Goal: Task Accomplishment & Management: Complete application form

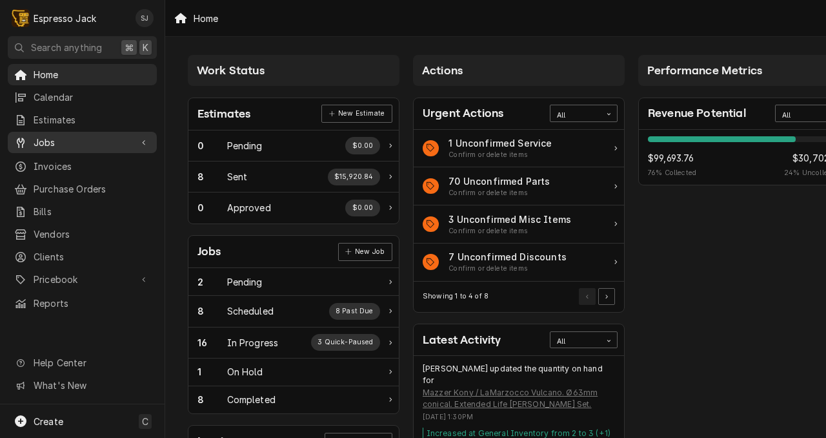
click at [50, 136] on span "Jobs" at bounding box center [82, 143] width 97 height 14
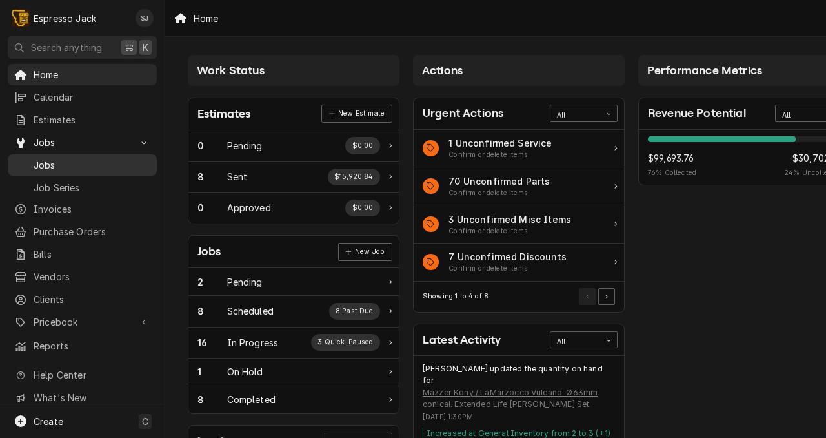
click at [46, 168] on link "Jobs" at bounding box center [82, 164] width 149 height 21
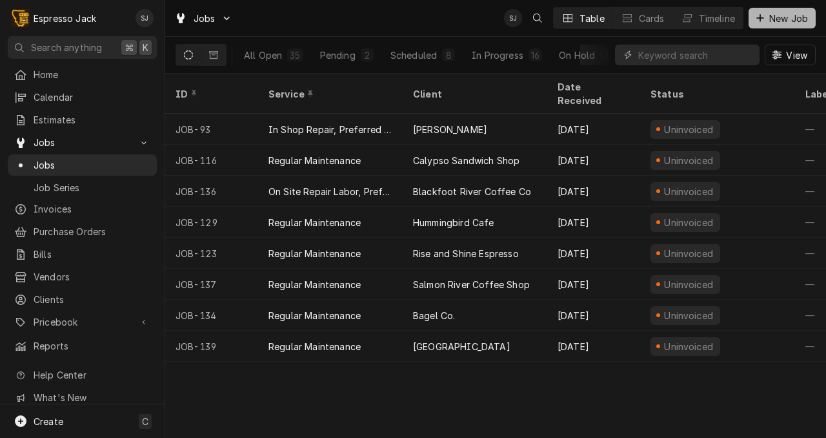
click at [785, 15] on span "New Job" at bounding box center [789, 19] width 44 height 14
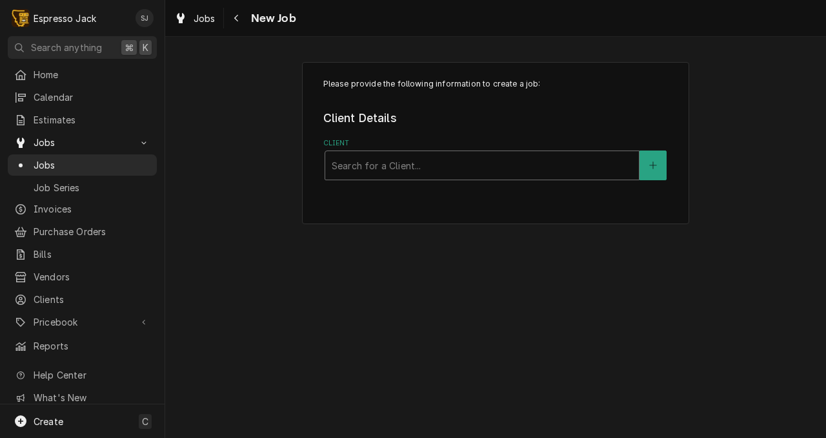
click at [381, 172] on div "Client" at bounding box center [482, 165] width 301 height 23
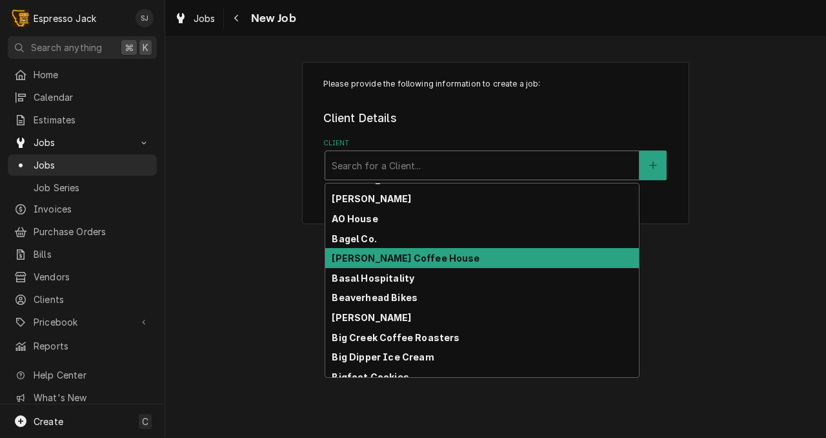
scroll to position [55, 0]
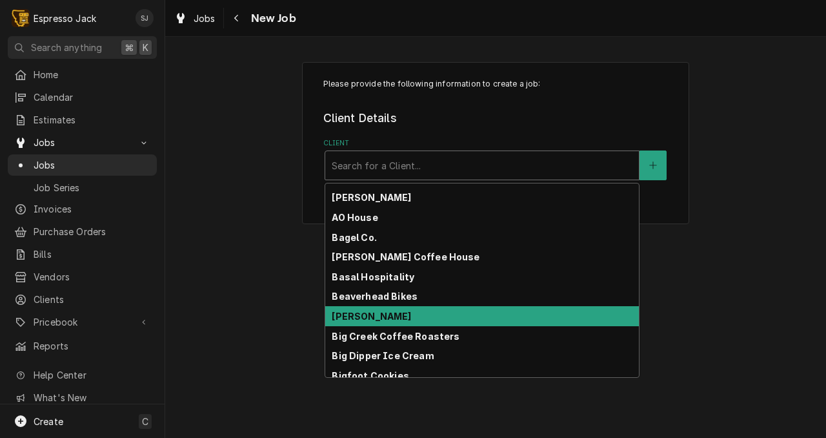
click at [361, 316] on strong "[PERSON_NAME]" at bounding box center [371, 315] width 79 height 11
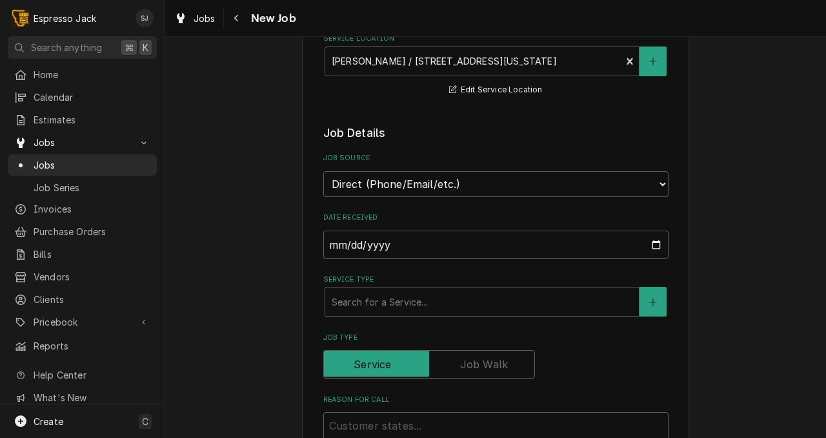
scroll to position [200, 0]
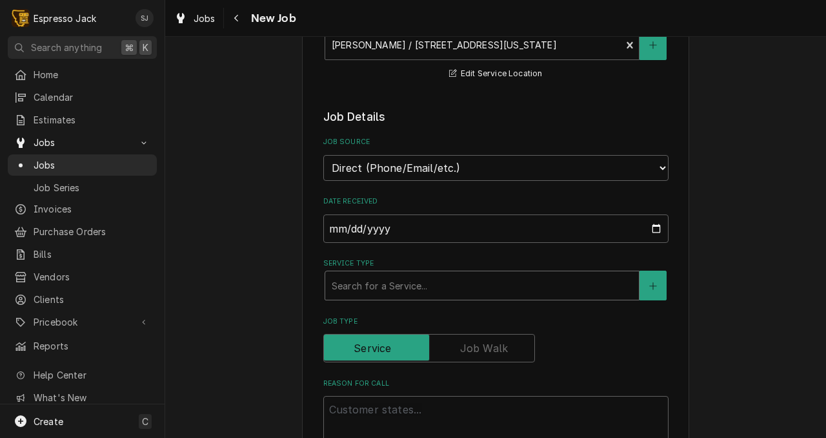
click at [356, 281] on div "Service Type" at bounding box center [482, 285] width 301 height 23
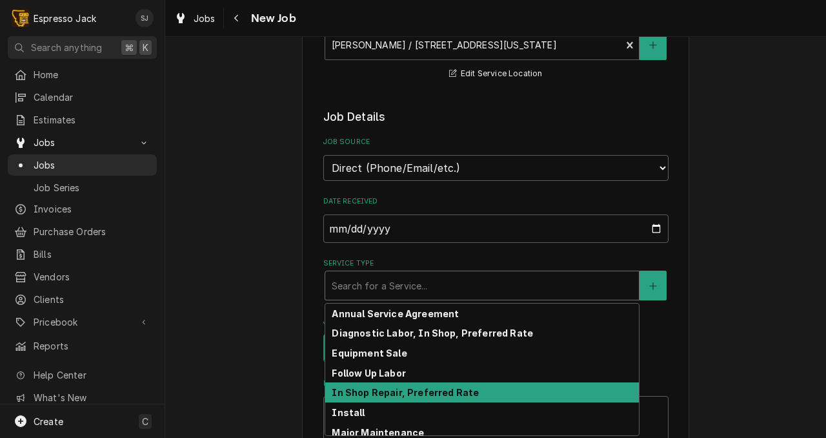
click at [372, 389] on strong "In Shop Repair, Preferred Rate" at bounding box center [405, 392] width 147 height 11
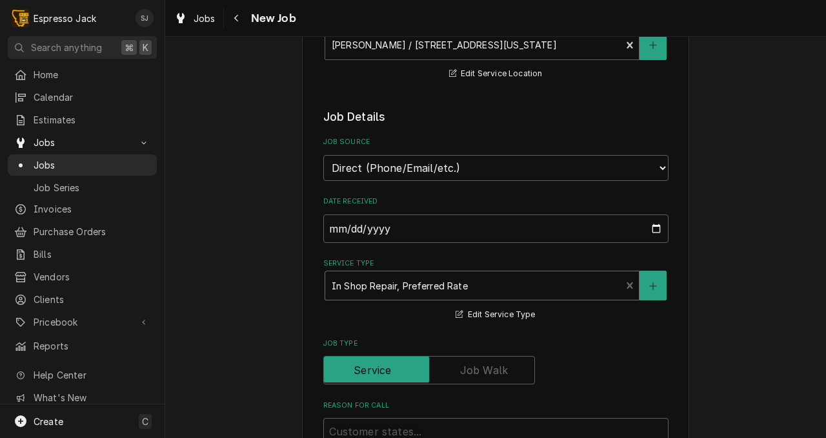
type textarea "x"
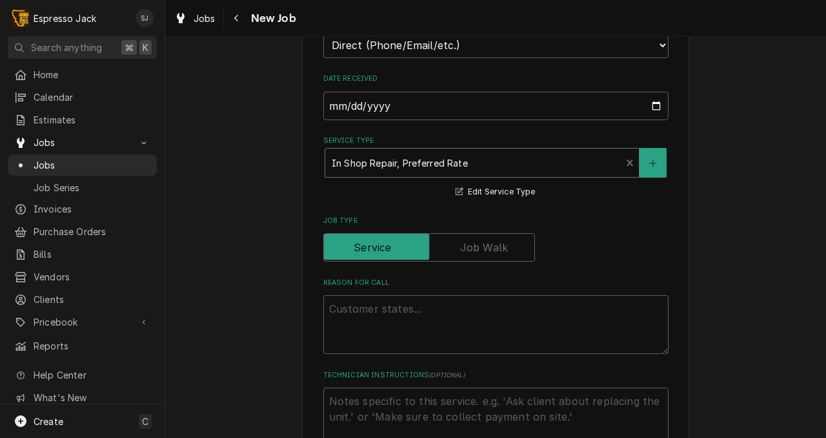
scroll to position [970, 0]
